Goal: Task Accomplishment & Management: Use online tool/utility

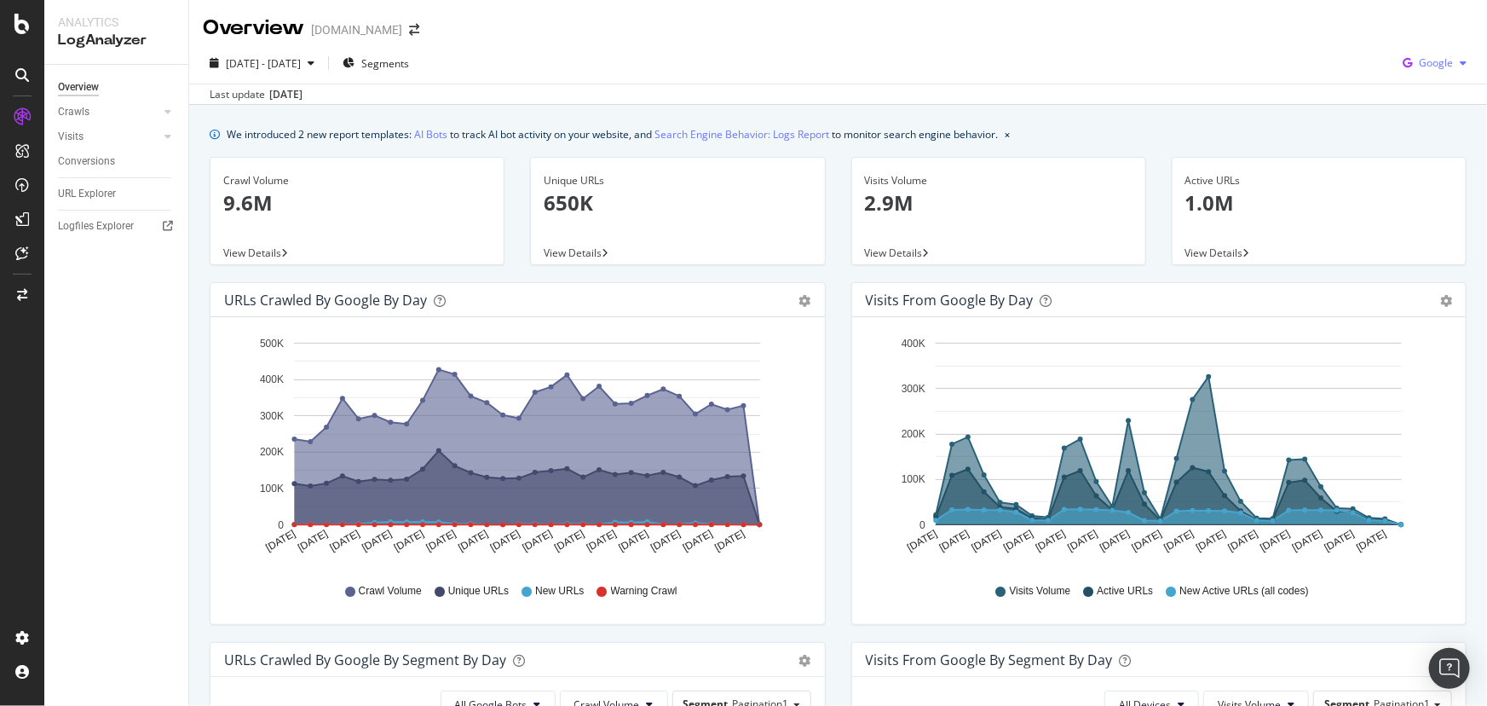
click at [1440, 68] on span "Google" at bounding box center [1436, 62] width 34 height 14
click at [1412, 124] on span "Bing" at bounding box center [1436, 128] width 63 height 15
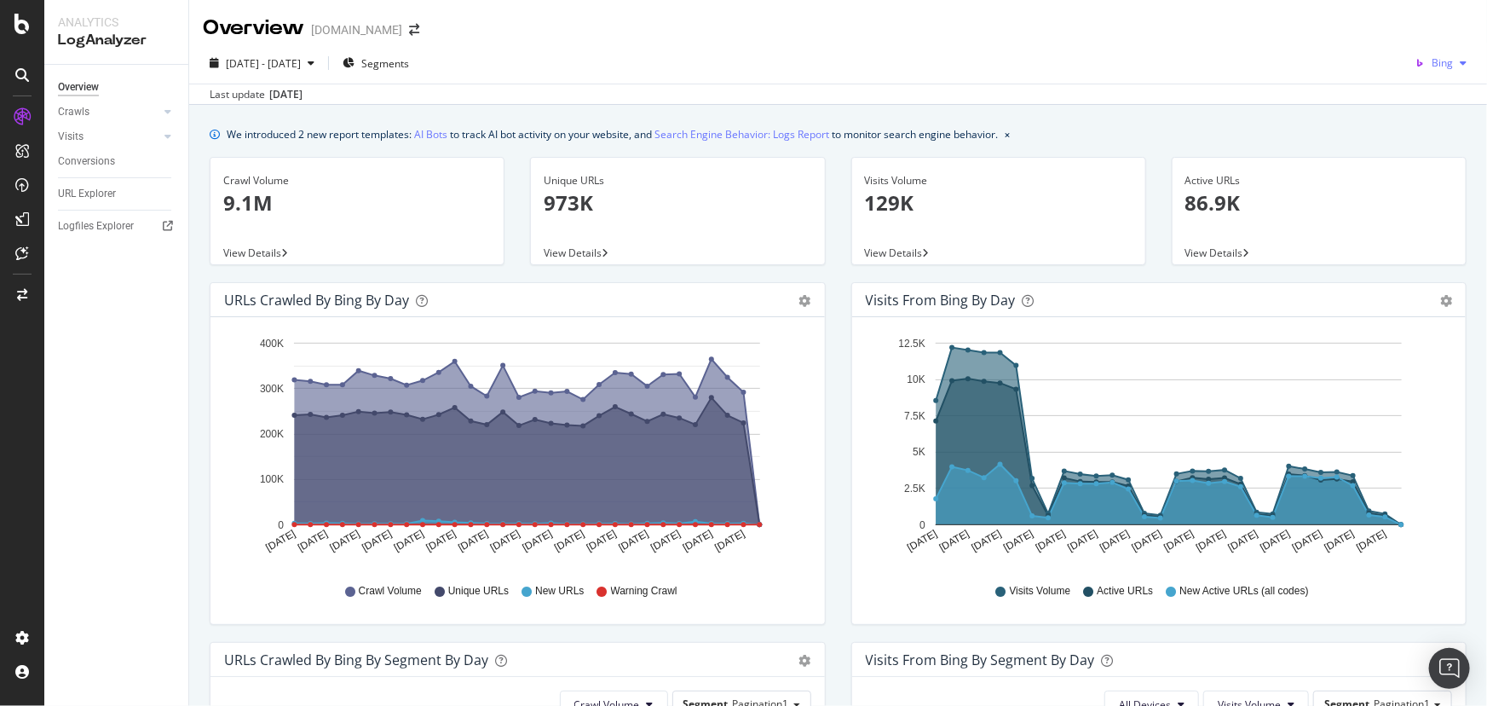
click at [1416, 68] on icon "button" at bounding box center [1420, 63] width 24 height 24
click at [1430, 162] on span "OpenAI" at bounding box center [1436, 160] width 63 height 15
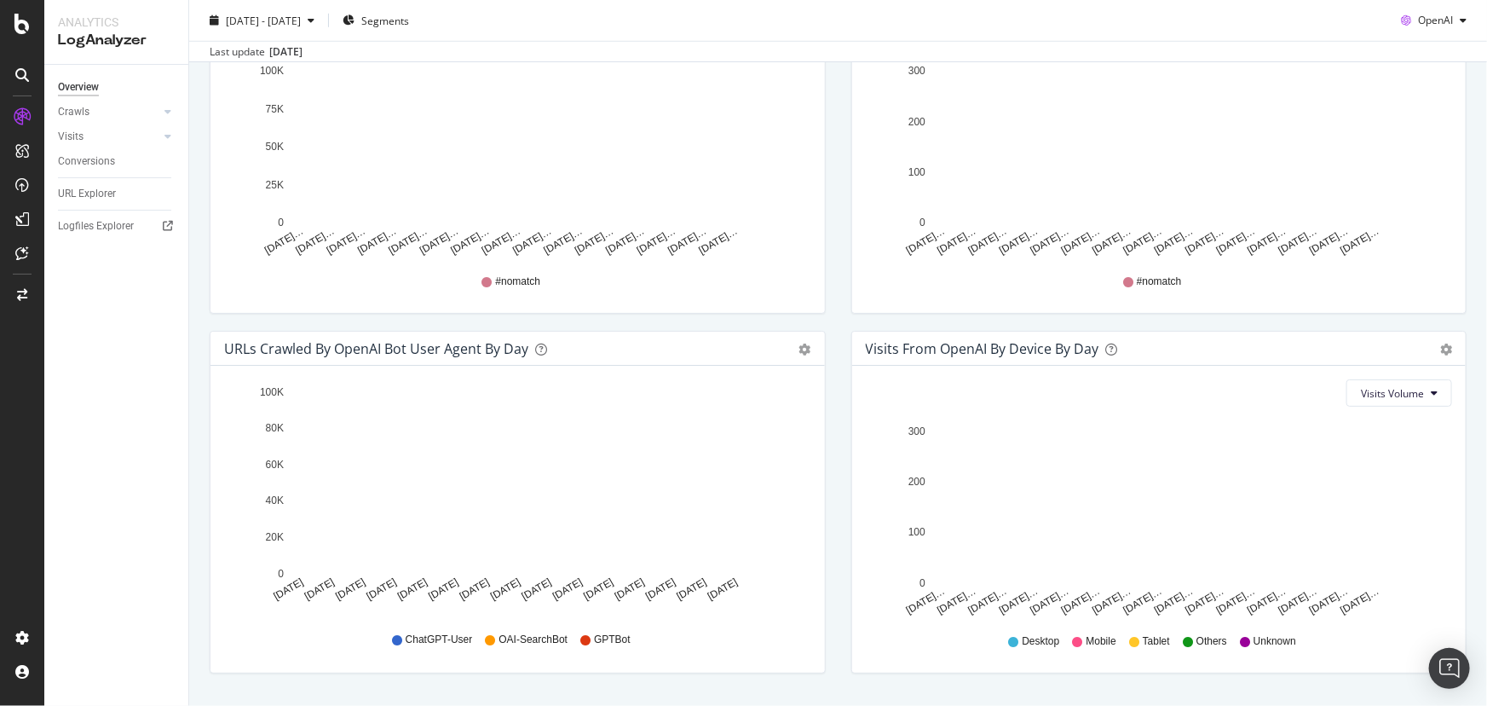
scroll to position [714, 0]
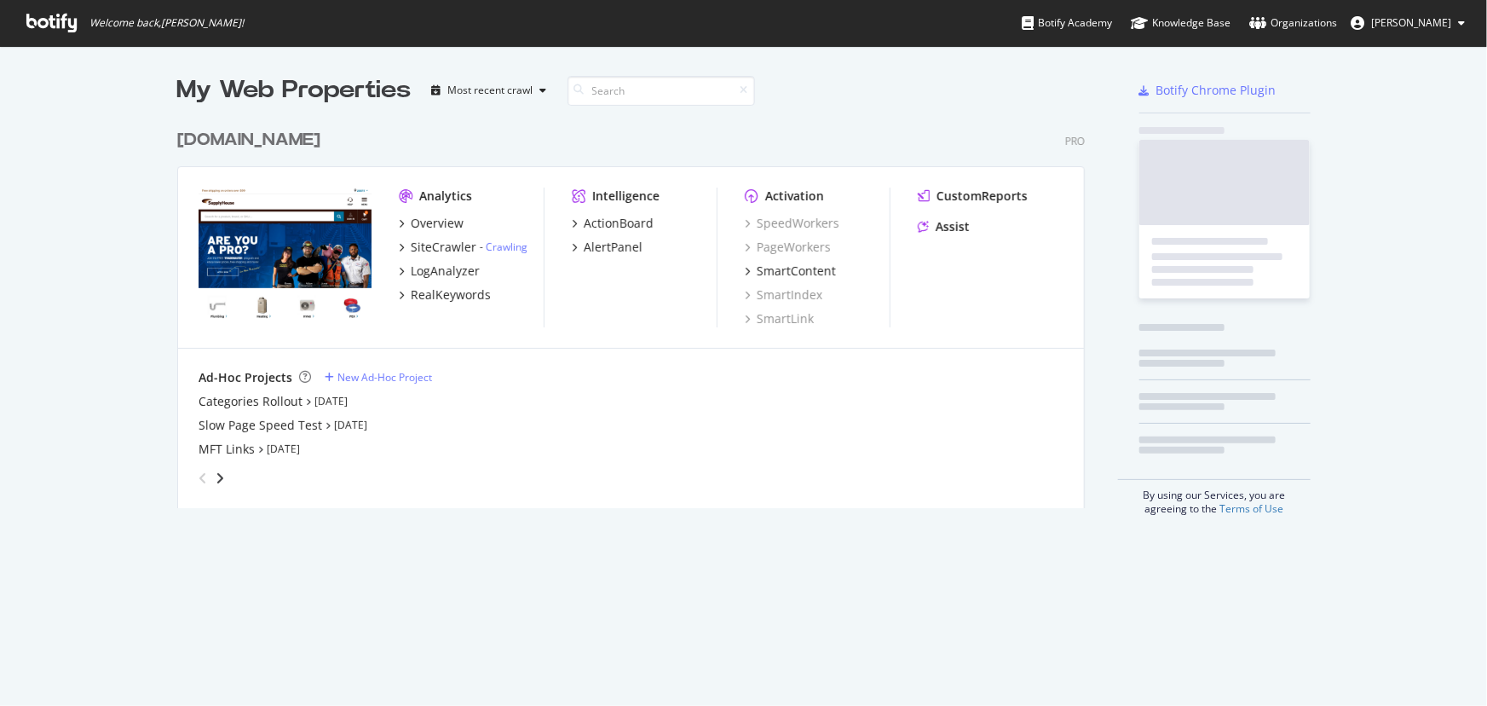
scroll to position [389, 912]
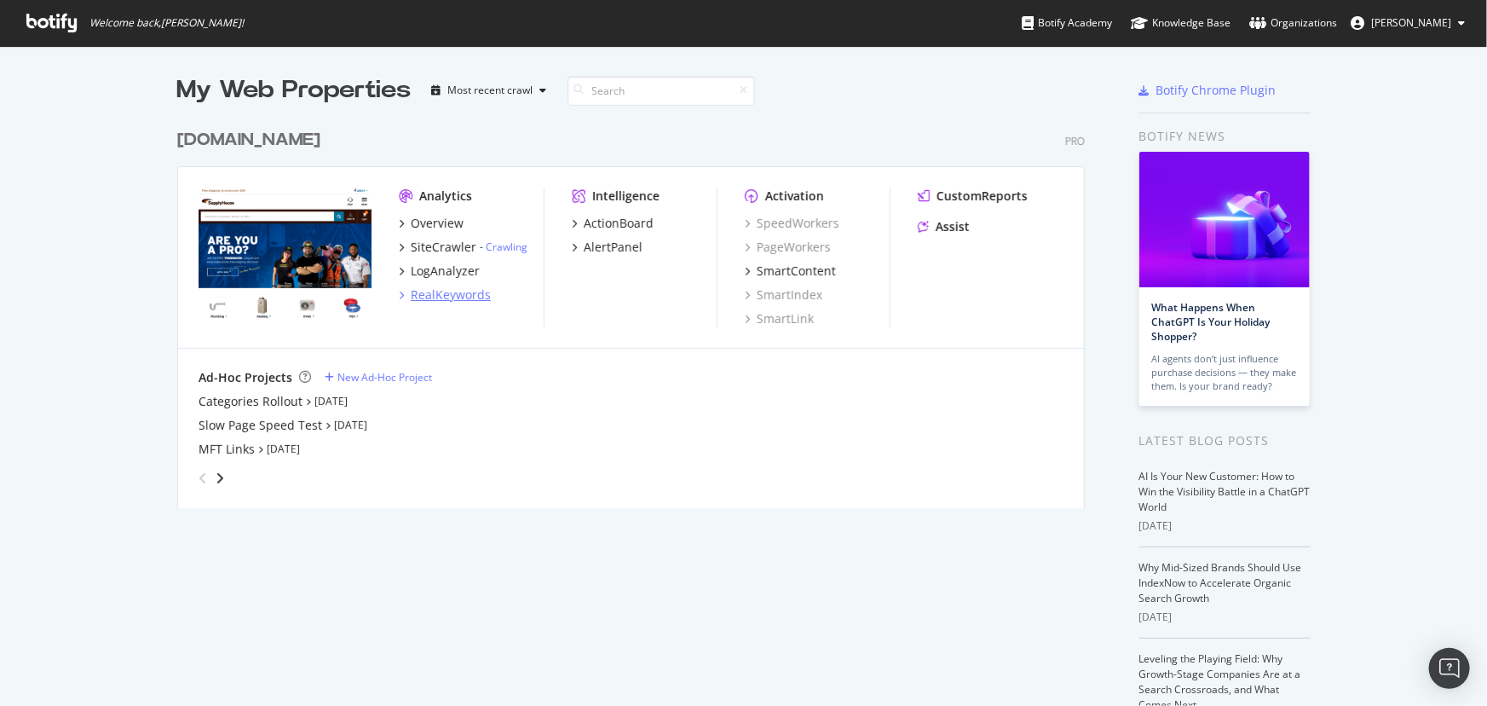
click at [445, 290] on div "RealKeywords" at bounding box center [451, 294] width 80 height 17
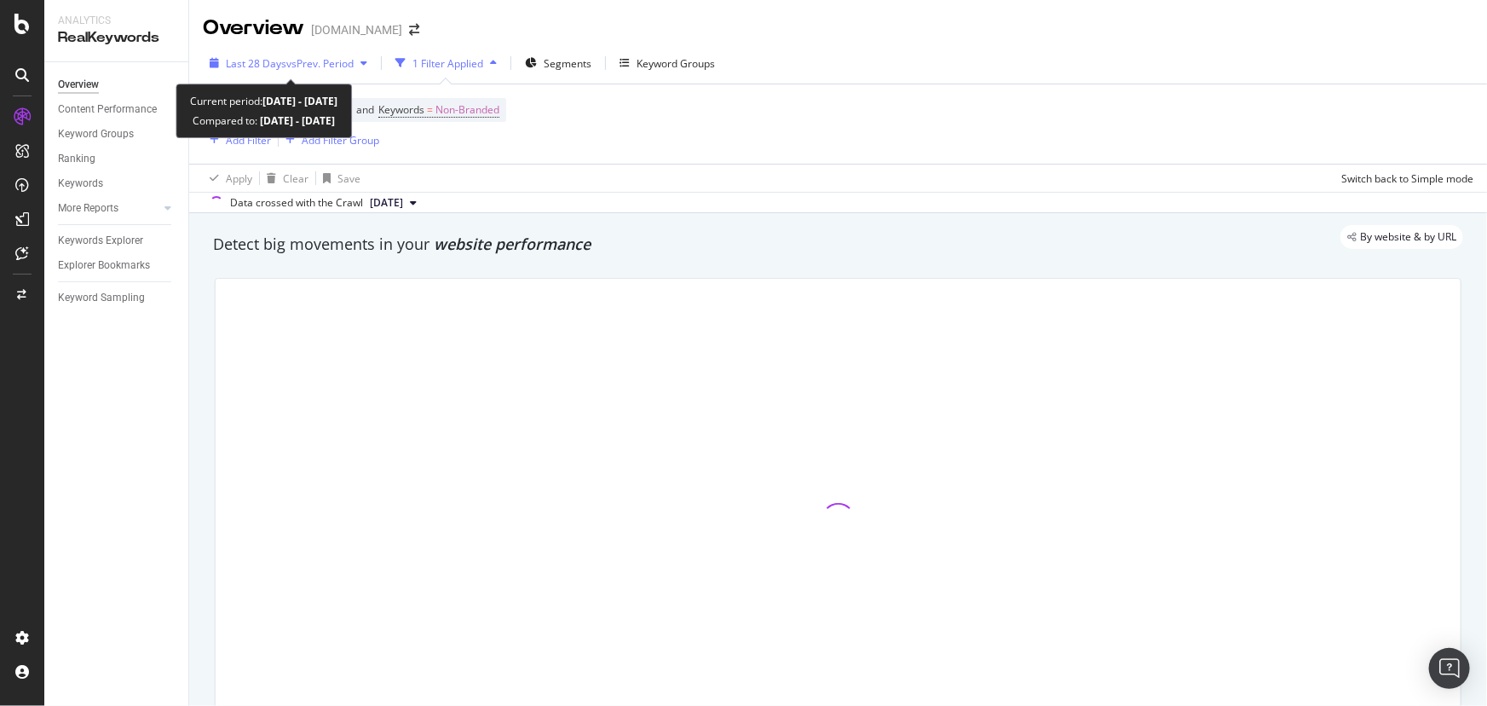
click at [307, 62] on span "vs Prev. Period" at bounding box center [319, 63] width 67 height 14
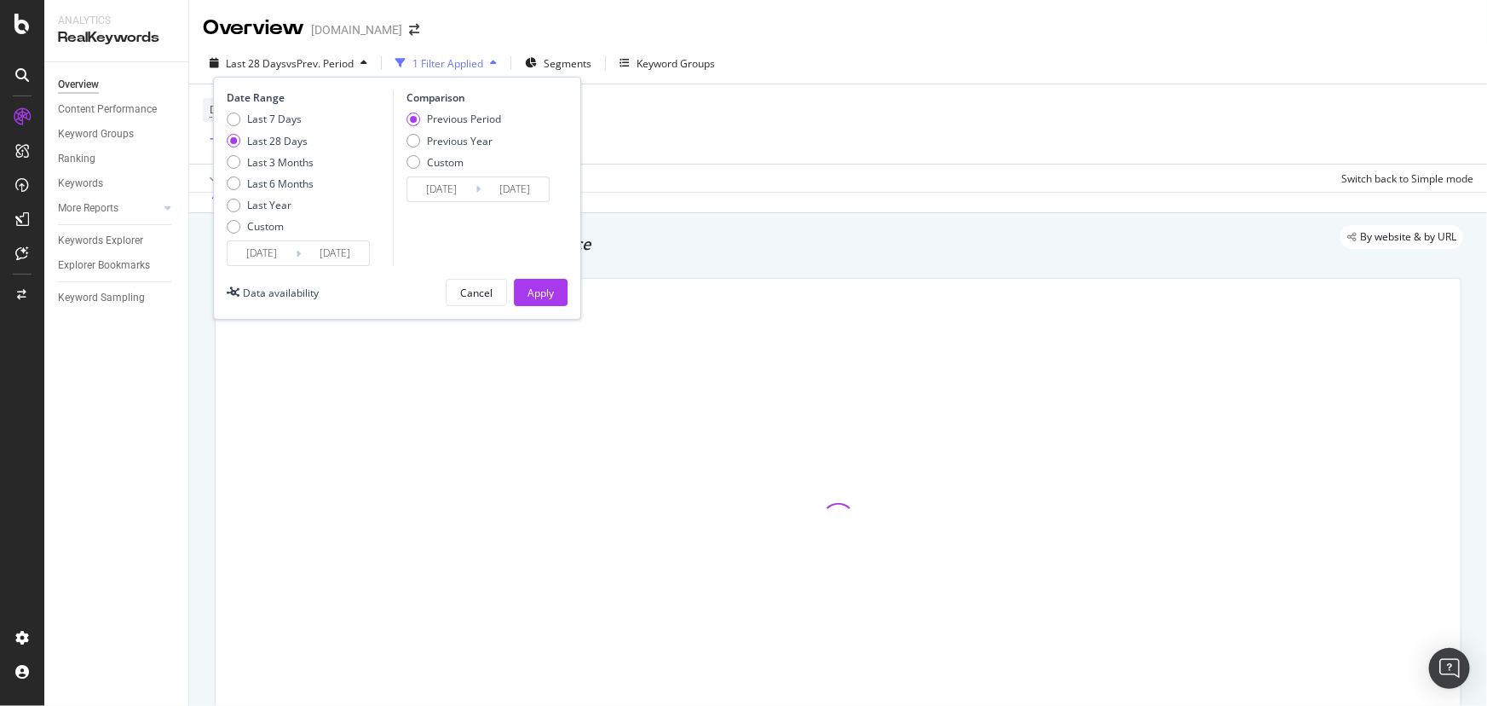
click at [269, 245] on input "2025/07/19" at bounding box center [262, 253] width 68 height 24
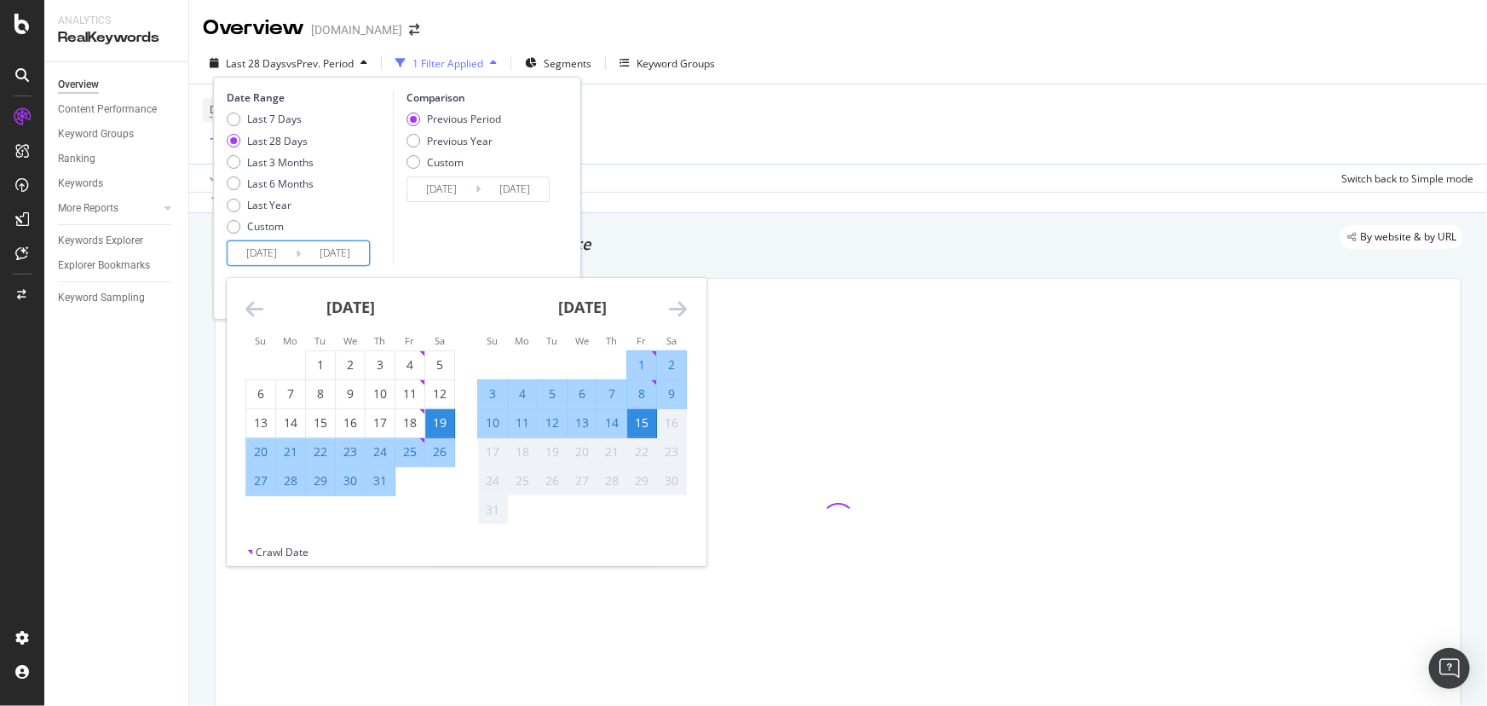
click at [643, 361] on div "1" at bounding box center [641, 364] width 29 height 17
type input "2025/08/01"
type input "2025/07/17"
type input "2025/07/31"
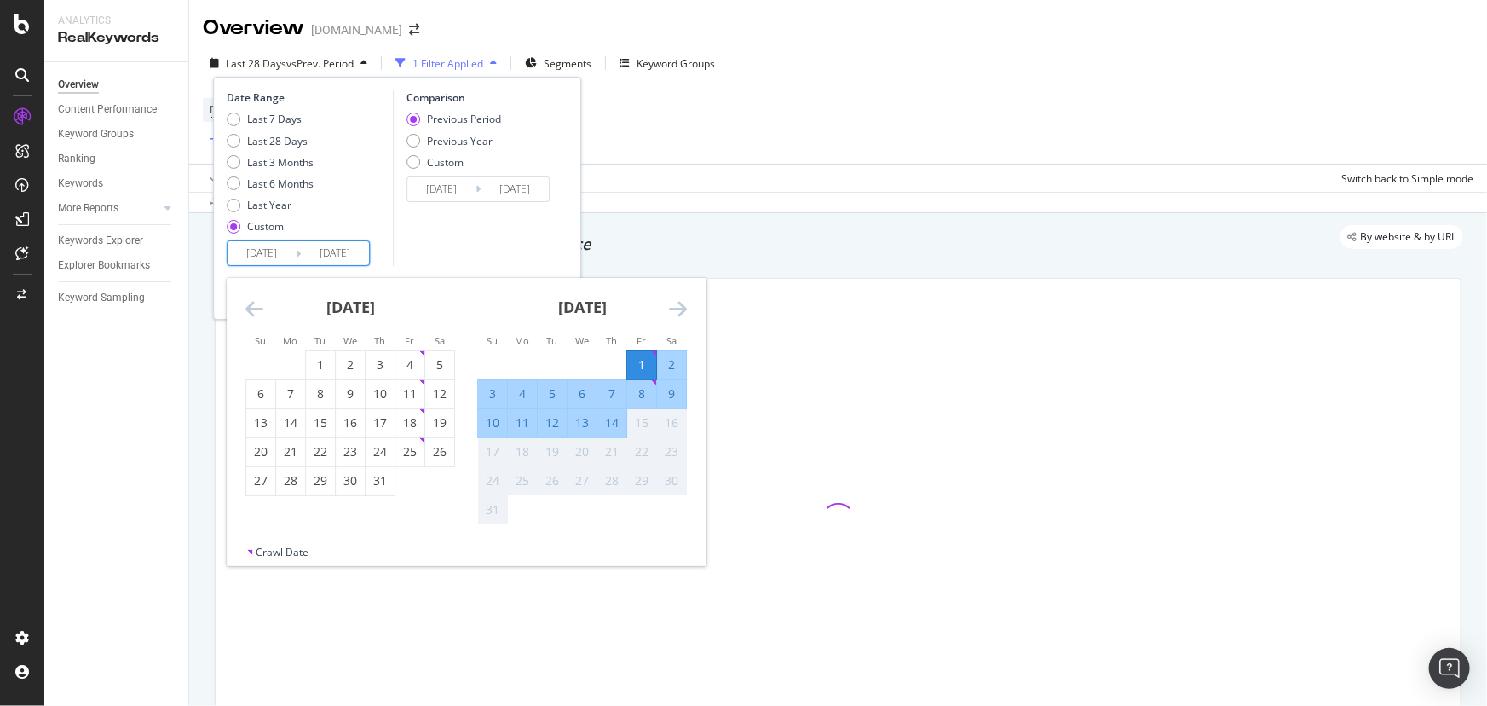
click at [615, 421] on div "14" at bounding box center [611, 422] width 29 height 17
type input "2025/08/14"
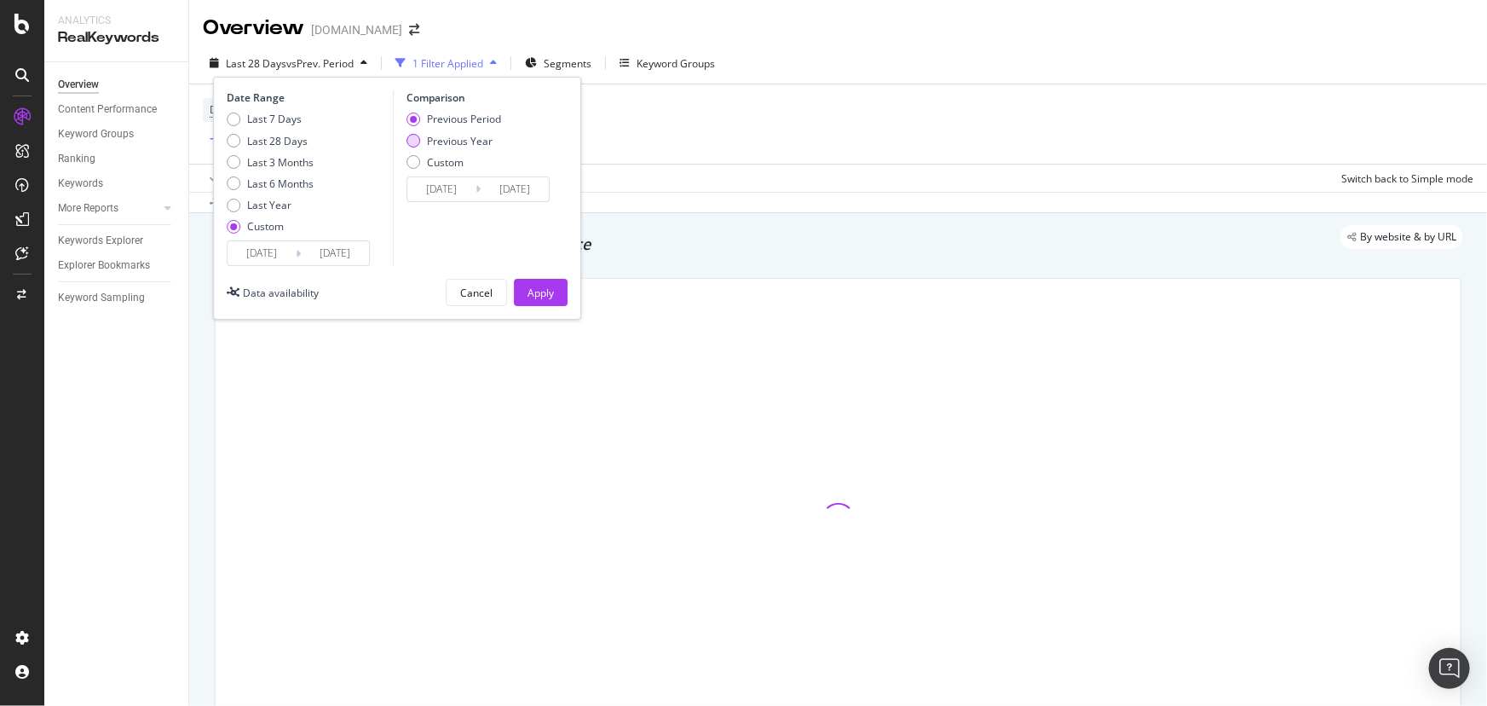
click at [447, 140] on div "Previous Year" at bounding box center [460, 141] width 66 height 14
type input "2024/08/02"
type input "2024/08/15"
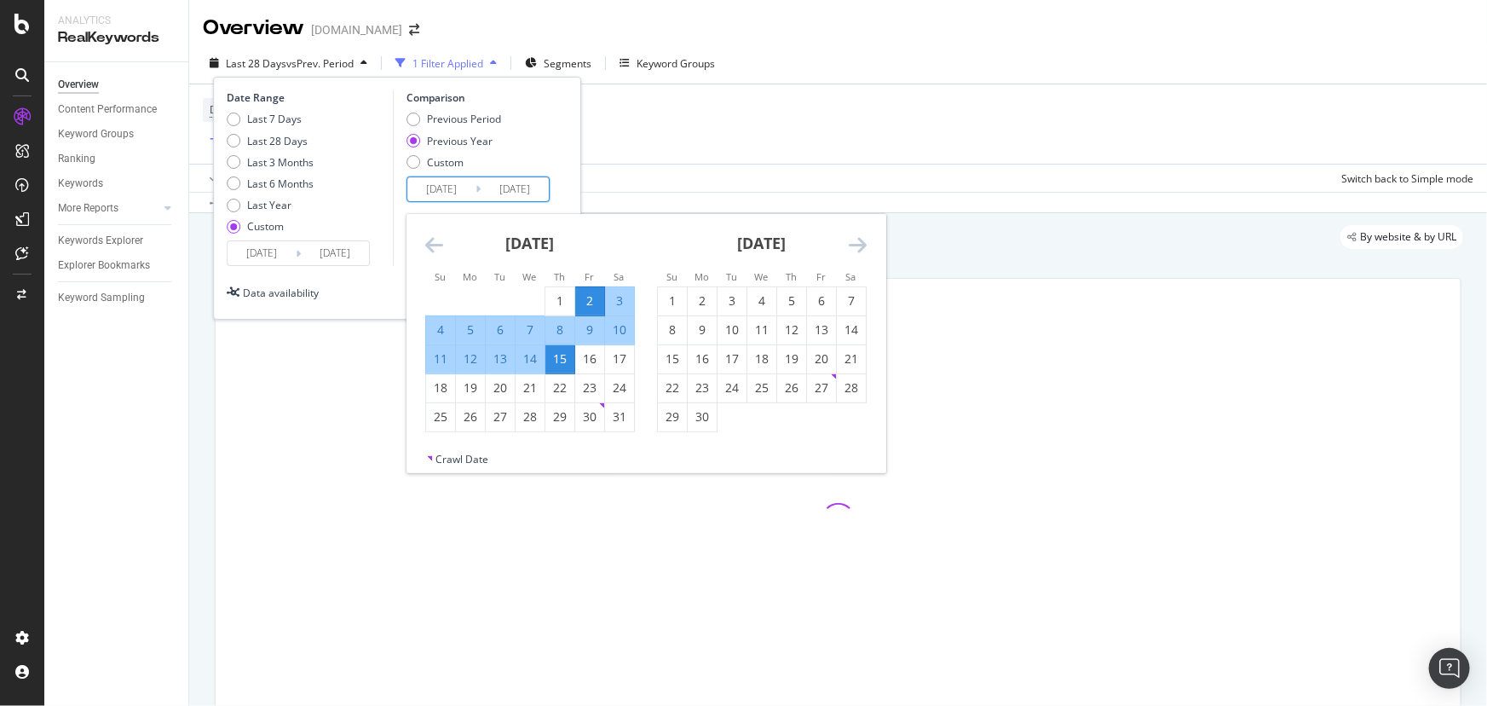
click at [442, 199] on input "2024/08/02" at bounding box center [441, 189] width 68 height 24
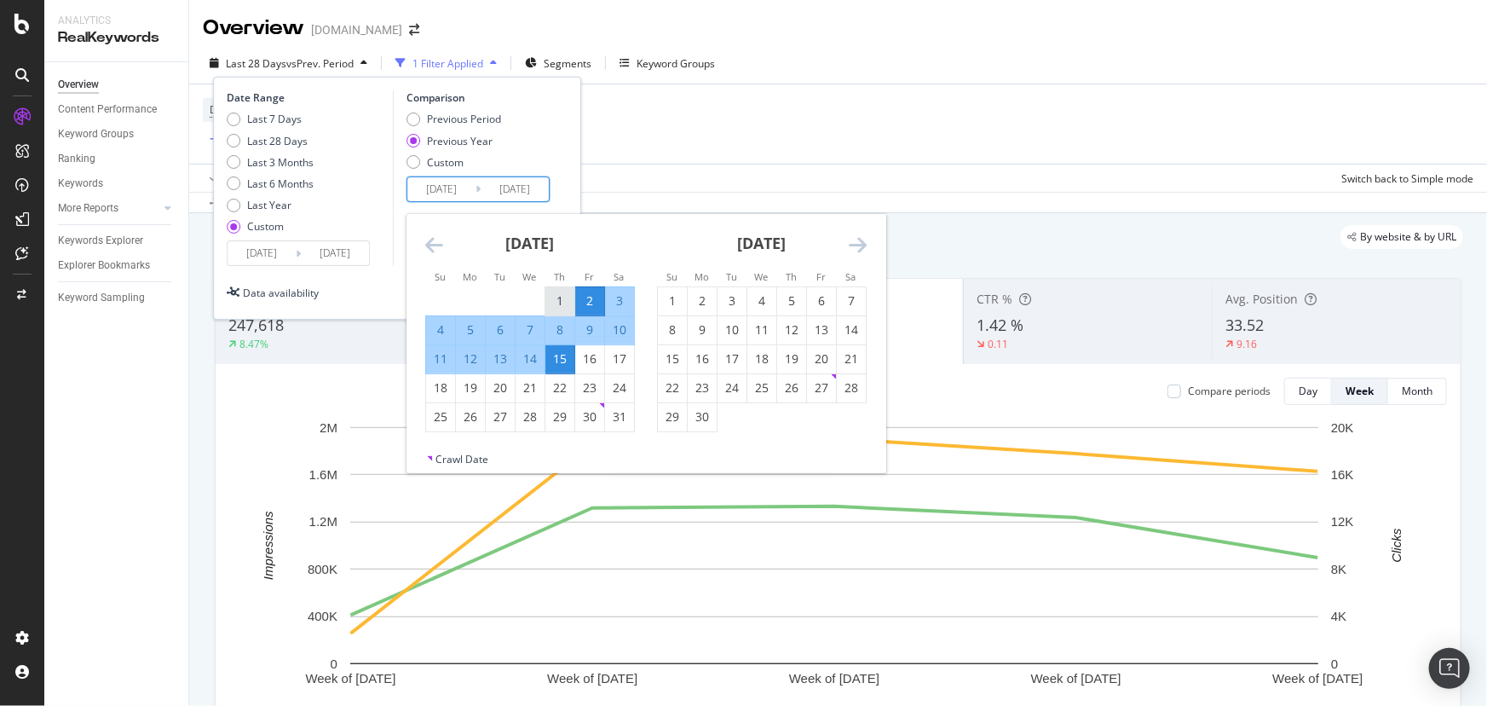
click at [561, 290] on div "1" at bounding box center [559, 301] width 29 height 28
type input "2024/08/01"
click at [531, 355] on div "14" at bounding box center [530, 358] width 29 height 17
type input "2024/08/14"
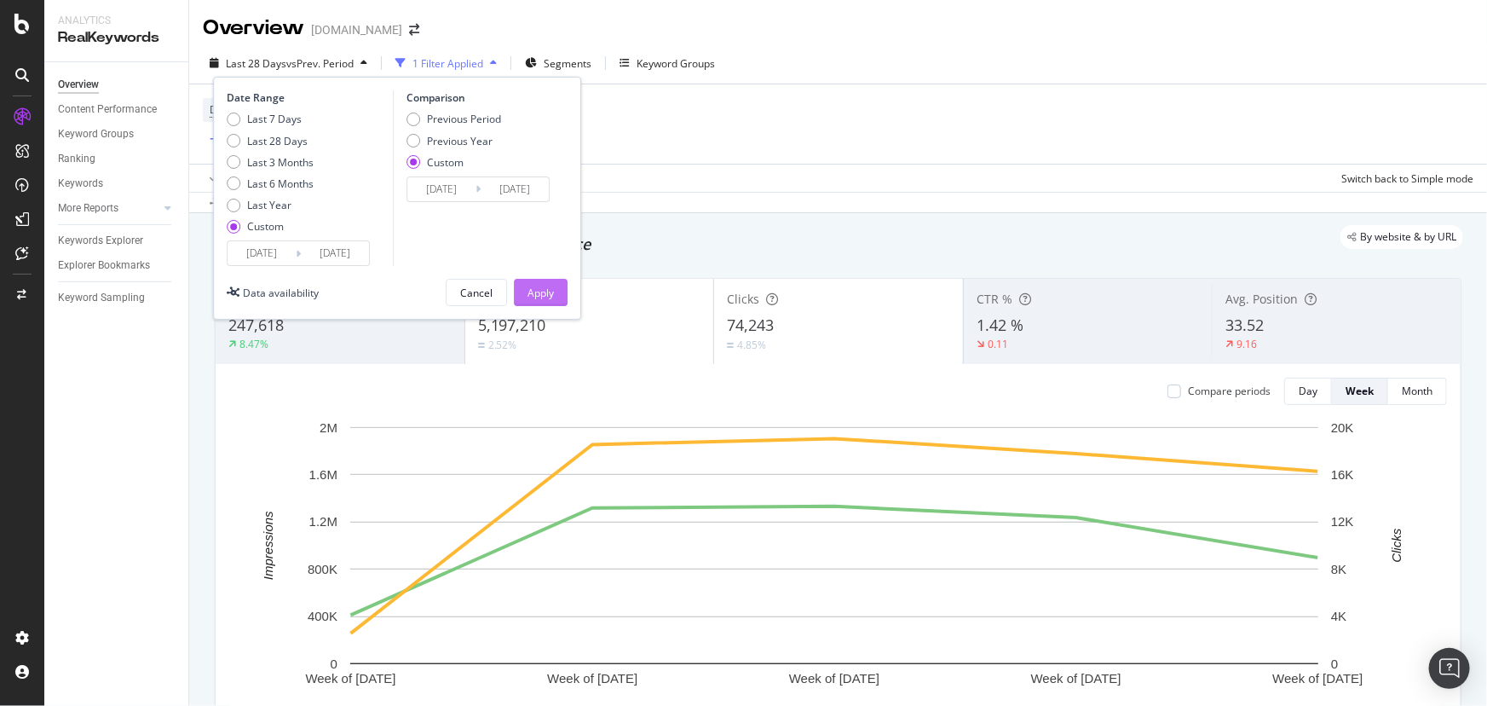
click at [522, 291] on button "Apply" at bounding box center [541, 292] width 54 height 27
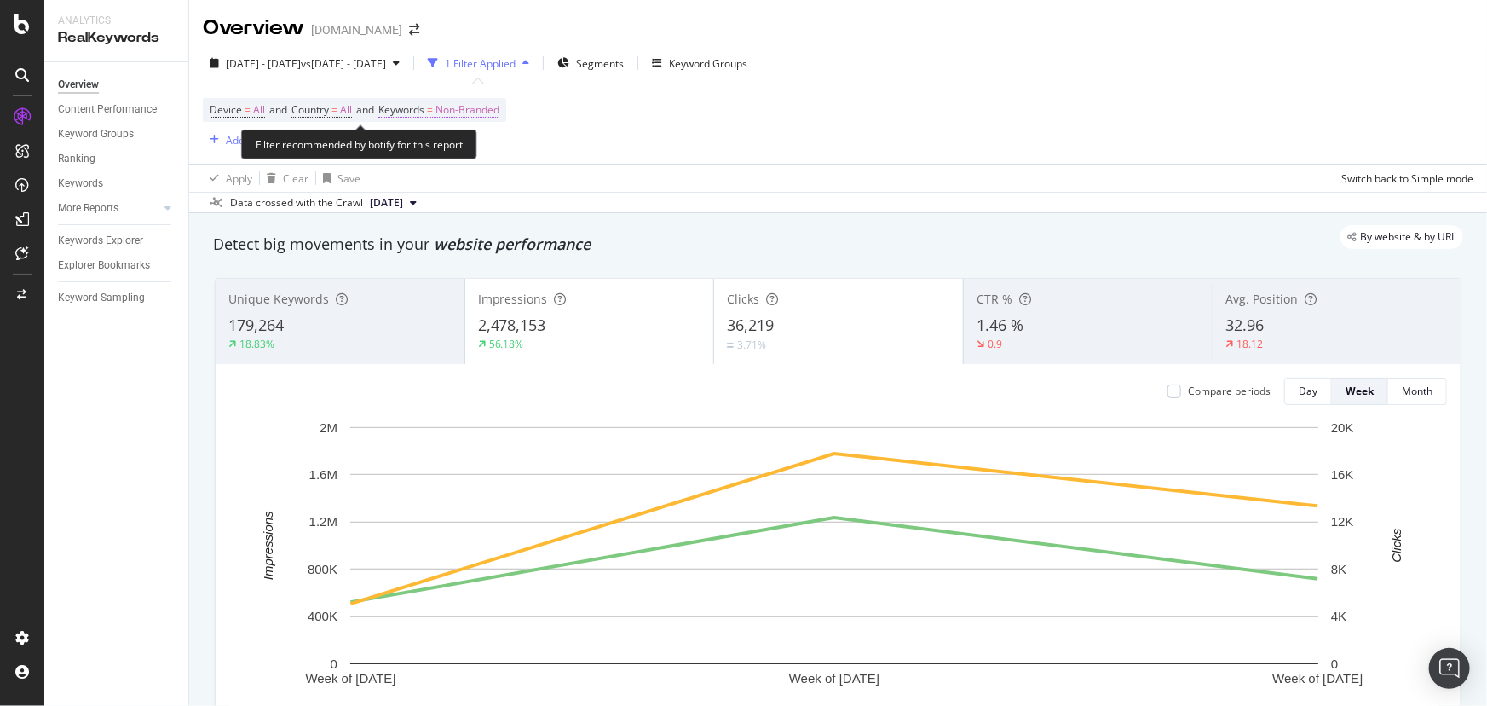
click at [496, 113] on span "Non-Branded" at bounding box center [468, 110] width 64 height 24
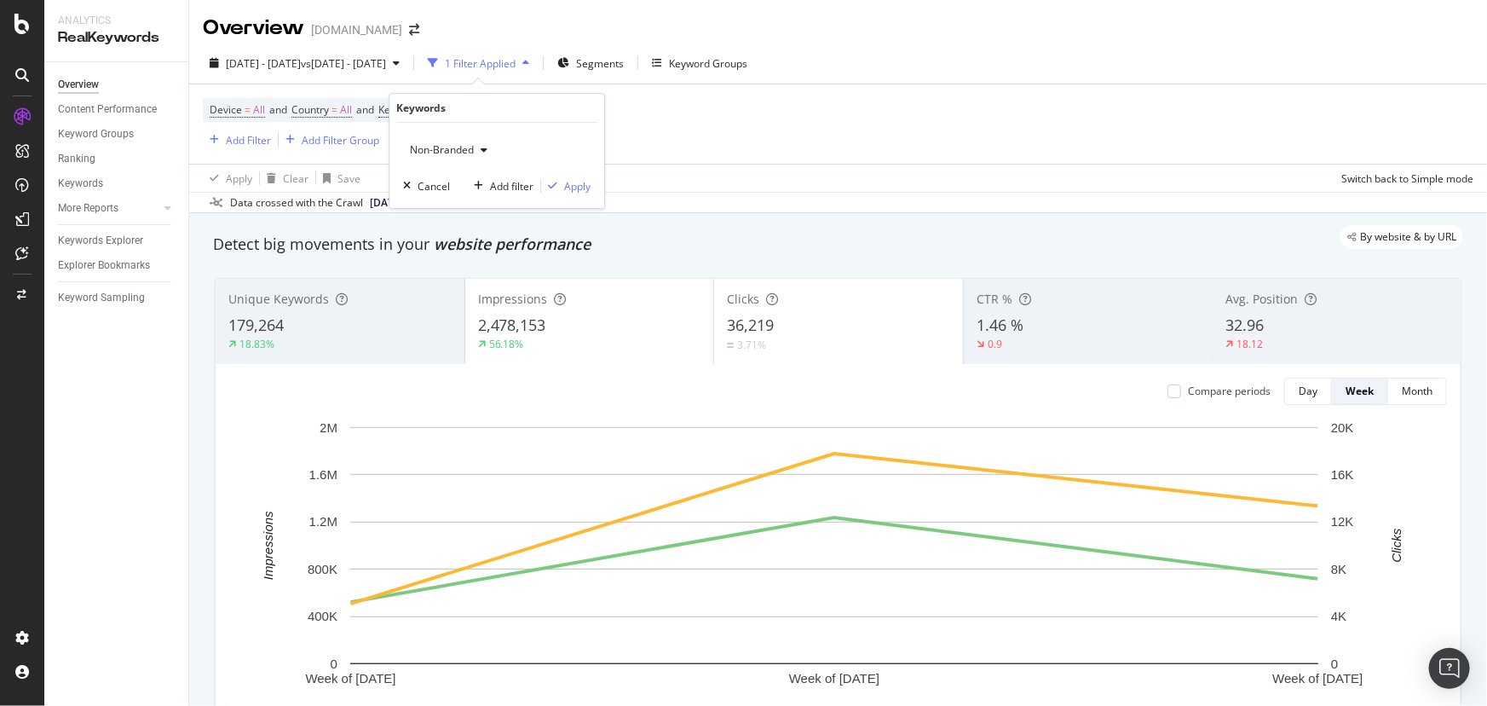
click at [447, 148] on span "Non-Branded" at bounding box center [438, 149] width 71 height 14
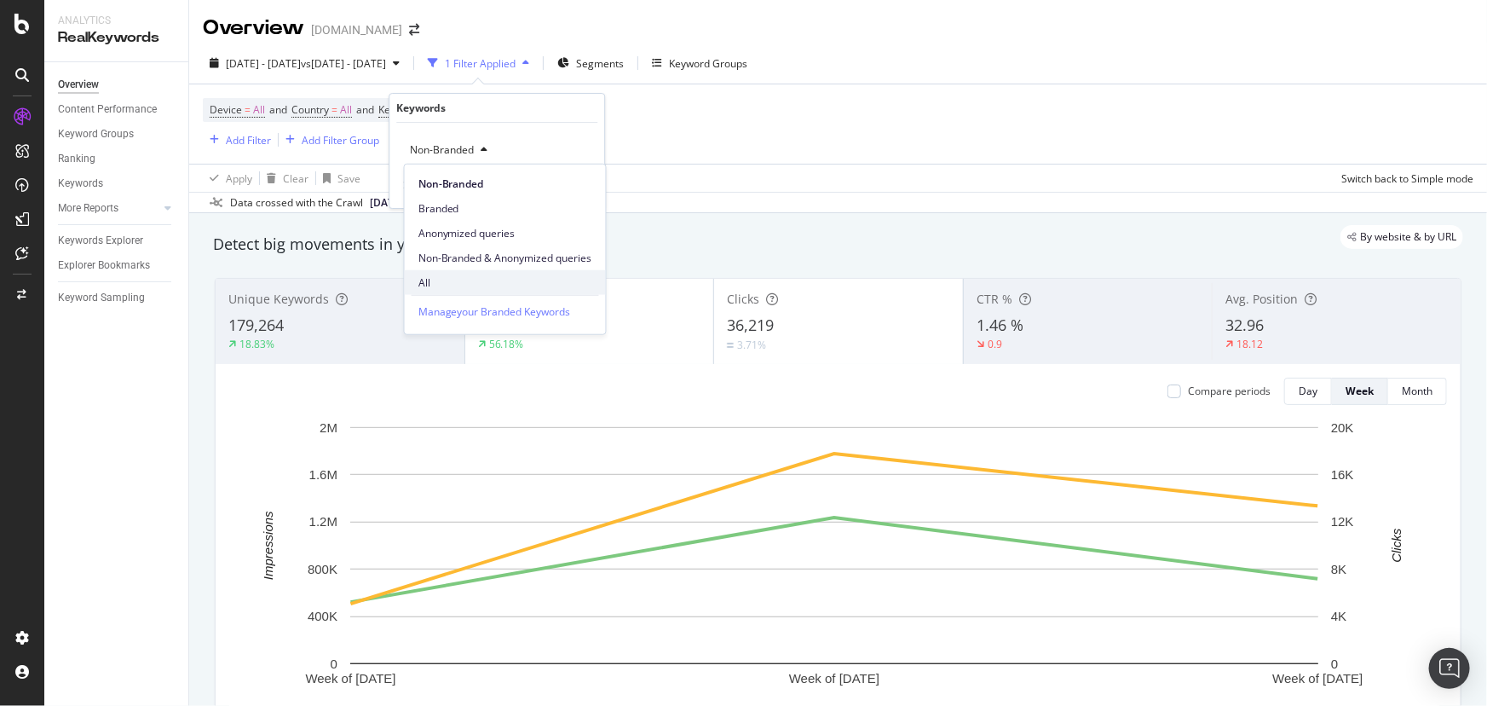
click at [445, 273] on div "All" at bounding box center [505, 282] width 201 height 25
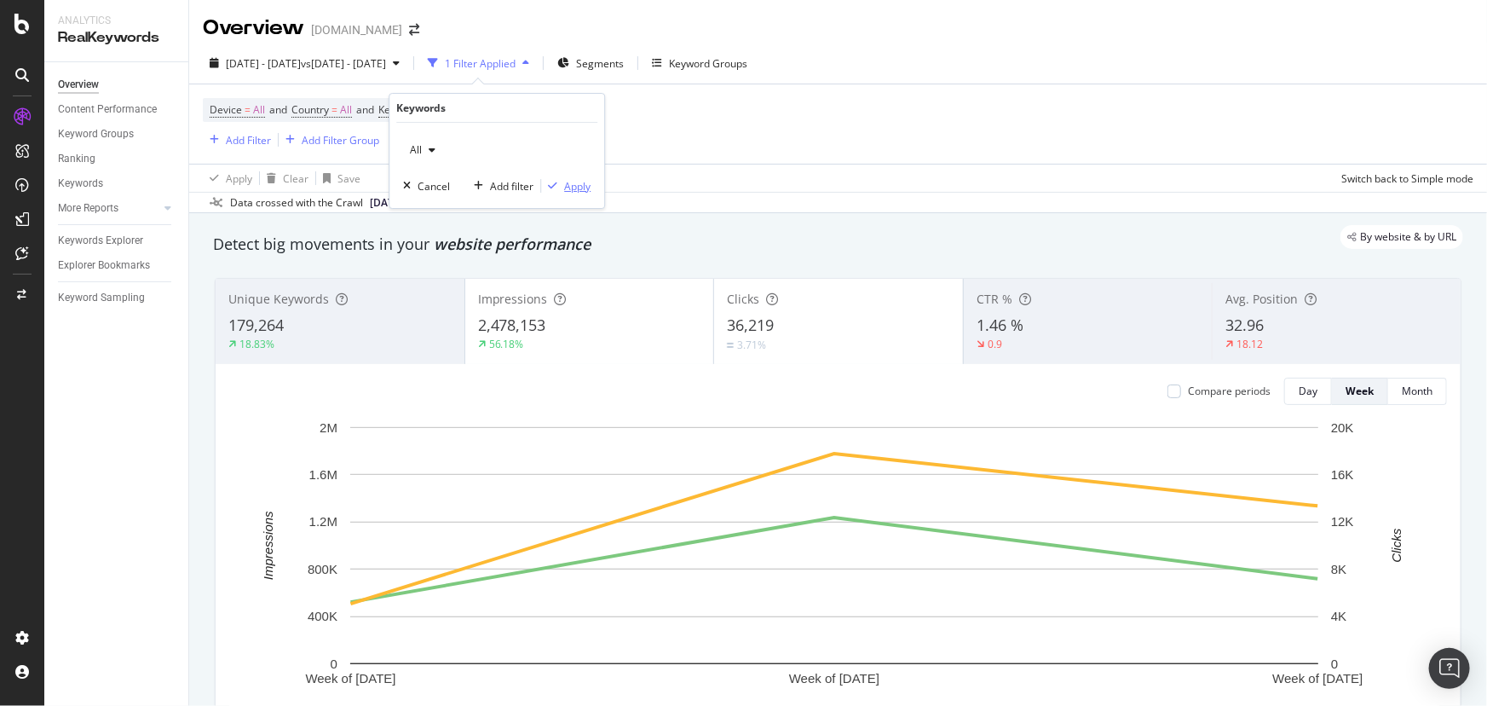
click at [567, 184] on div "Apply" at bounding box center [577, 186] width 26 height 14
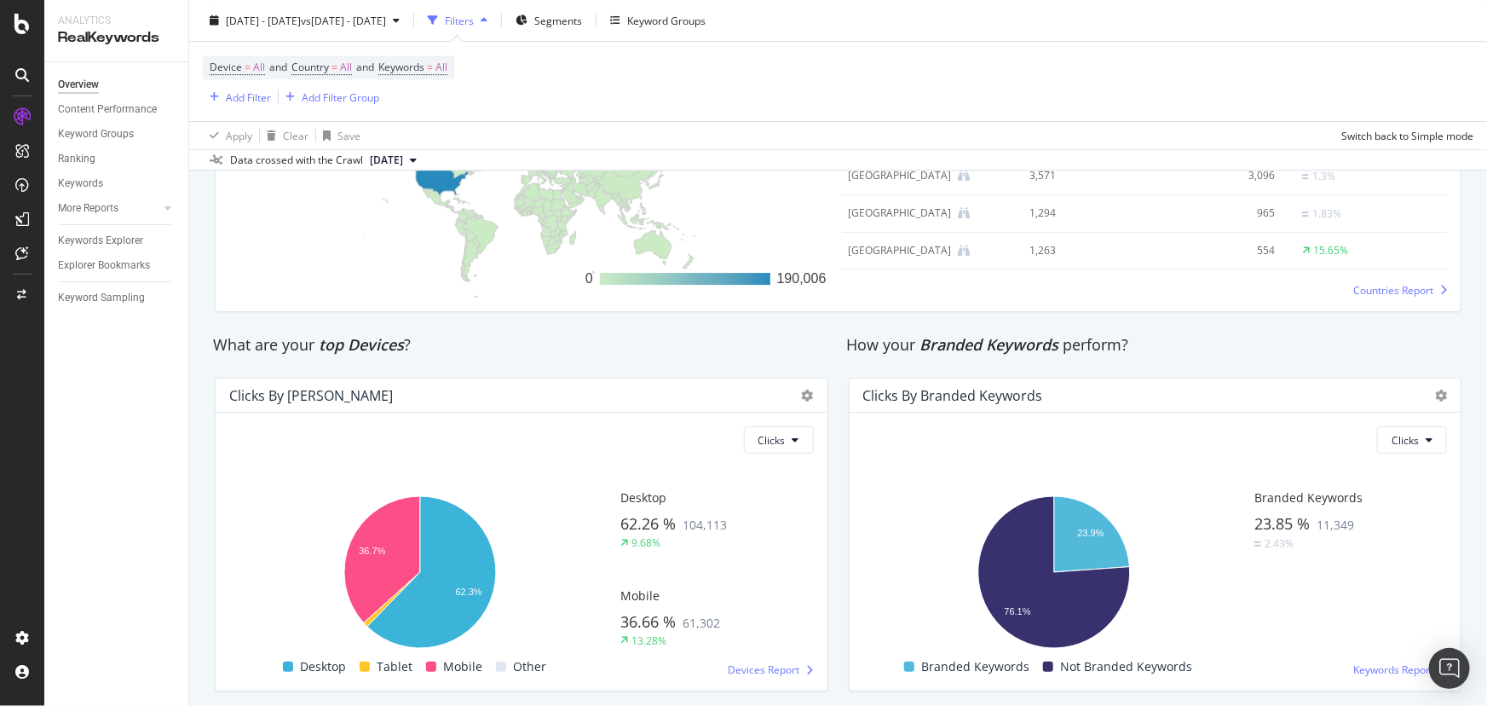
scroll to position [2749, 0]
